Goal: Task Accomplishment & Management: Use online tool/utility

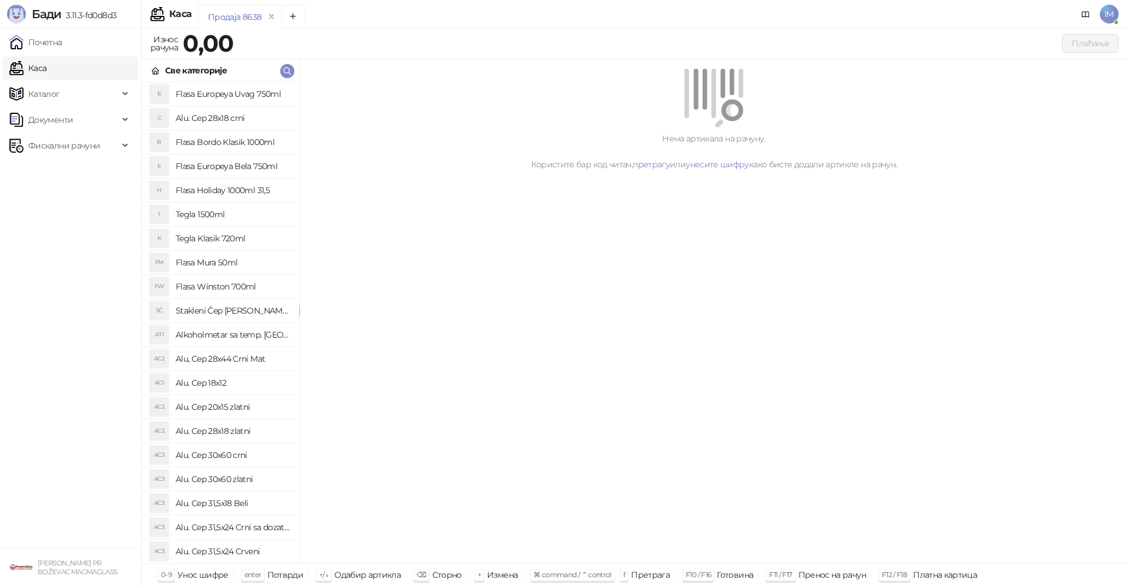
click at [1108, 15] on span "IM" at bounding box center [1109, 14] width 19 height 19
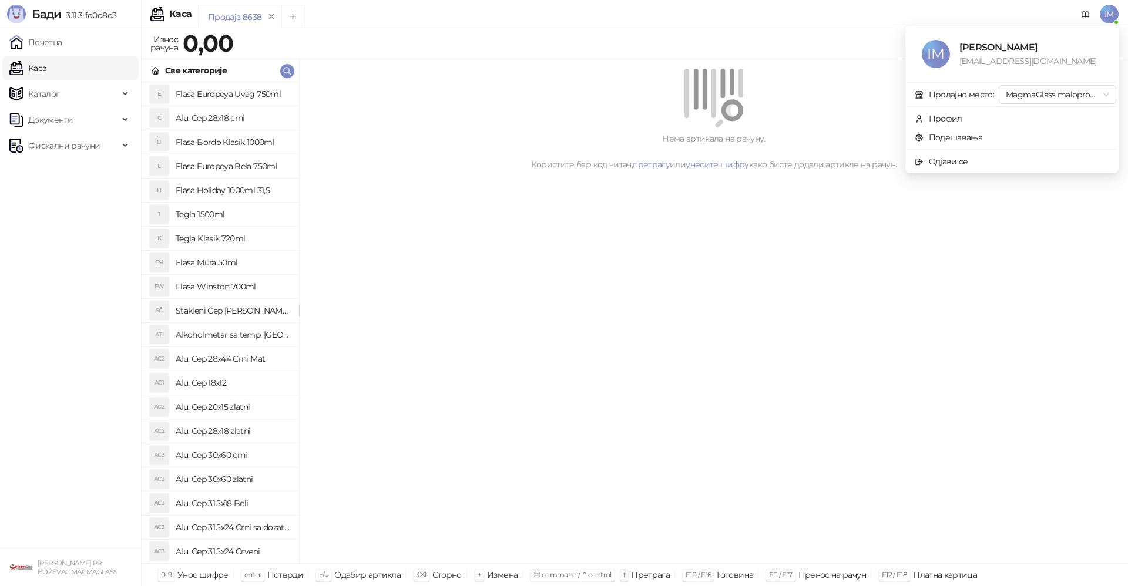
click at [530, 229] on div "Нема артикала на рачуну. Користите бар код читач, претрагу или унесите шифру ка…" at bounding box center [714, 311] width 828 height 505
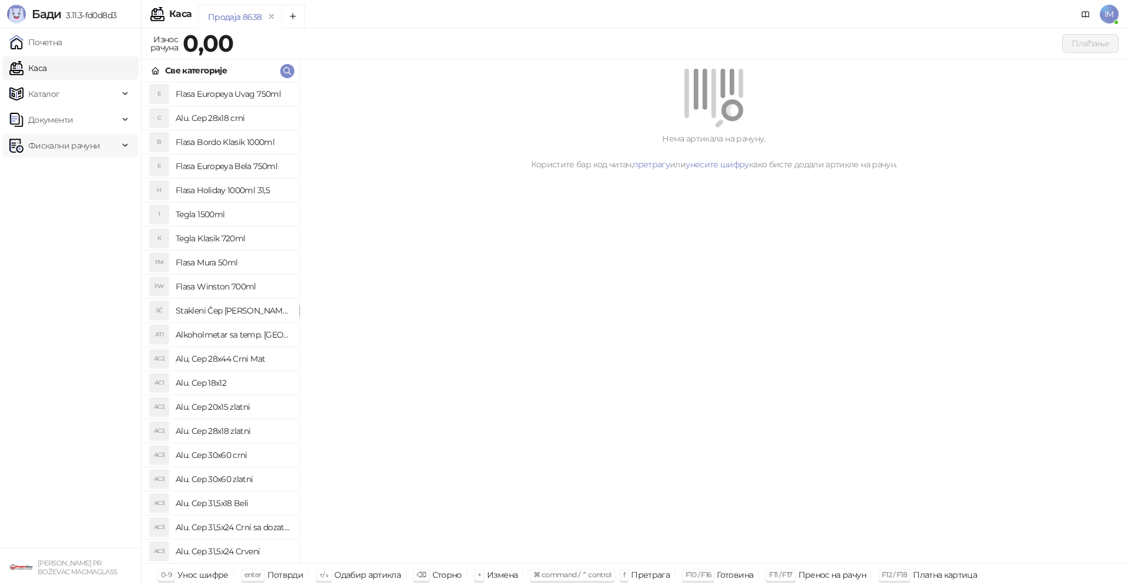
click at [75, 147] on span "Фискални рачуни" at bounding box center [64, 145] width 72 height 23
click at [76, 169] on link "Издати рачуни" at bounding box center [53, 171] width 79 height 23
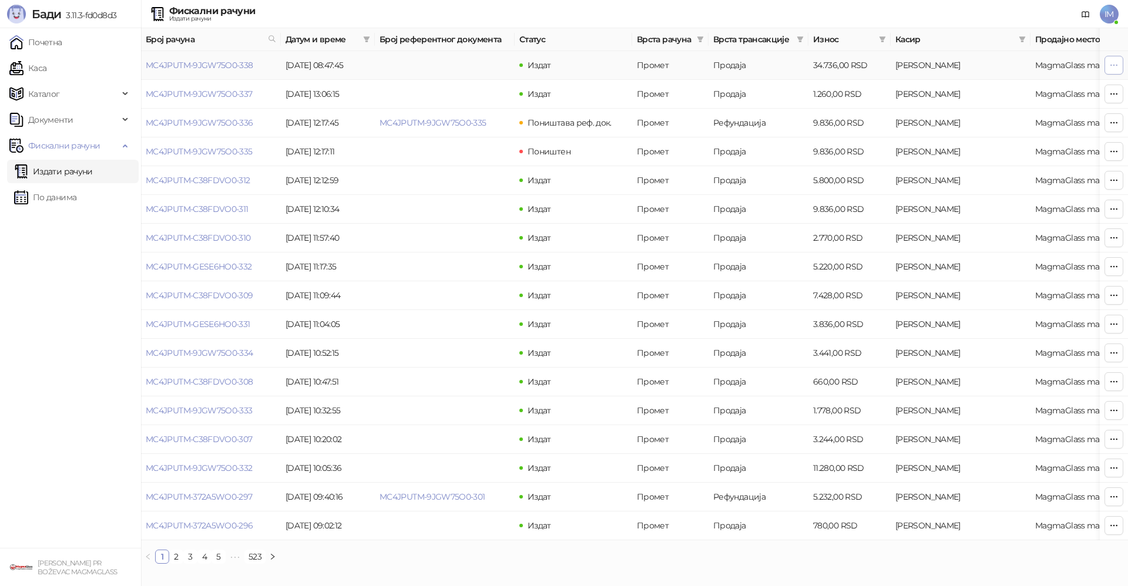
click at [1118, 60] on button "button" at bounding box center [1113, 65] width 19 height 19
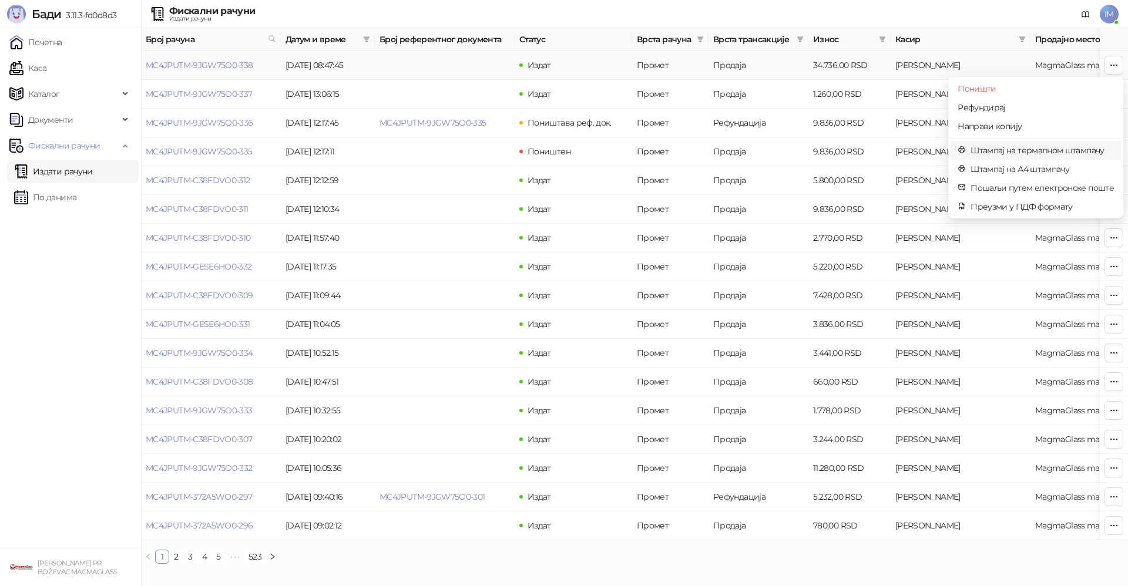
click at [1037, 147] on span "Штампај на термалном штампачу" at bounding box center [1041, 150] width 143 height 13
